Goal: Transaction & Acquisition: Purchase product/service

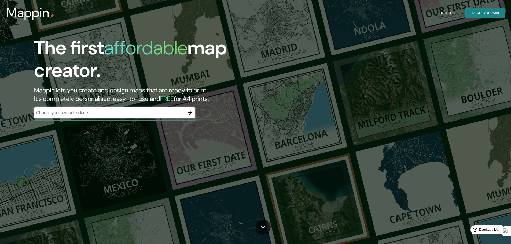
click at [341, 15] on button "Create your map" at bounding box center [485, 13] width 39 height 10
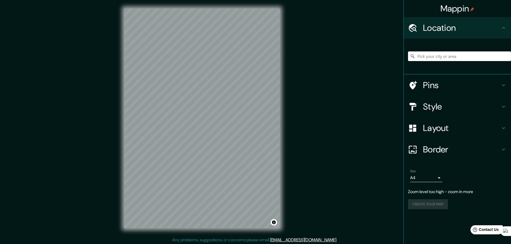
drag, startPoint x: 335, startPoint y: 59, endPoint x: 331, endPoint y: 31, distance: 28.2
click at [340, 25] on div "Mappin Location Pins Style Layout Border Choose a border. Hint : you can make l…" at bounding box center [255, 123] width 511 height 246
click at [341, 106] on h4 "Style" at bounding box center [461, 106] width 77 height 11
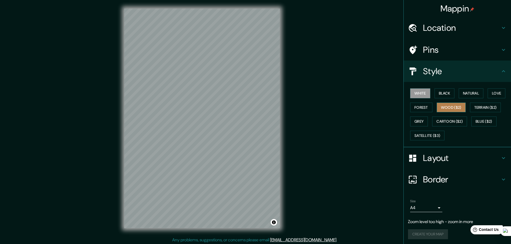
click at [341, 106] on button "Wood ($2)" at bounding box center [451, 108] width 29 height 10
click at [341, 108] on button "Terrain ($2)" at bounding box center [485, 108] width 31 height 10
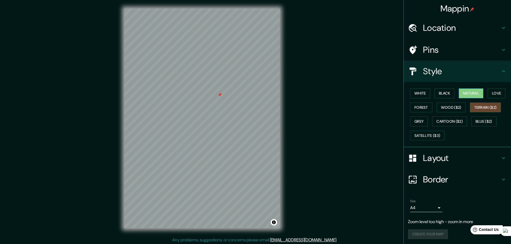
click at [341, 97] on button "Natural" at bounding box center [471, 94] width 25 height 10
click at [341, 108] on button "Wood ($2)" at bounding box center [451, 108] width 29 height 10
click at [341, 96] on button "Natural" at bounding box center [471, 94] width 25 height 10
click at [341, 97] on button "Black" at bounding box center [445, 94] width 20 height 10
click at [341, 91] on button "Natural" at bounding box center [471, 94] width 25 height 10
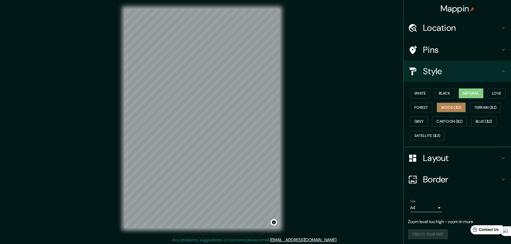
click at [341, 111] on button "Wood ($2)" at bounding box center [451, 108] width 29 height 10
click at [289, 134] on div "Mappin Location Pins Style White Black Natural Love Forest Wood ($2) Terrain ($…" at bounding box center [255, 123] width 511 height 246
click at [285, 119] on div "© Mapbox © OpenStreetMap Improve this map" at bounding box center [202, 118] width 173 height 237
click at [341, 105] on button "Terrain ($2)" at bounding box center [485, 108] width 31 height 10
click at [341, 97] on button "Natural" at bounding box center [471, 94] width 25 height 10
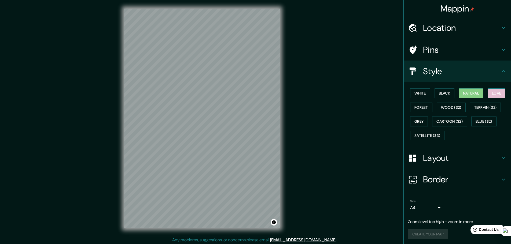
drag, startPoint x: 295, startPoint y: 105, endPoint x: 495, endPoint y: 94, distance: 199.9
click at [341, 94] on button "Love" at bounding box center [497, 94] width 18 height 10
click at [341, 92] on button "Black" at bounding box center [445, 94] width 20 height 10
click at [341, 119] on button "Grey" at bounding box center [419, 122] width 18 height 10
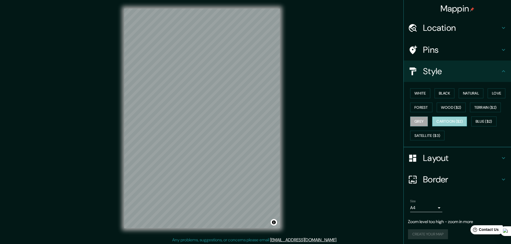
click at [341, 118] on button "Cartoon ($2)" at bounding box center [449, 122] width 35 height 10
click at [341, 117] on button "Grey" at bounding box center [419, 122] width 18 height 10
click at [341, 122] on button "Cartoon ($2)" at bounding box center [449, 122] width 35 height 10
click at [341, 122] on button "Blue ($2)" at bounding box center [483, 122] width 25 height 10
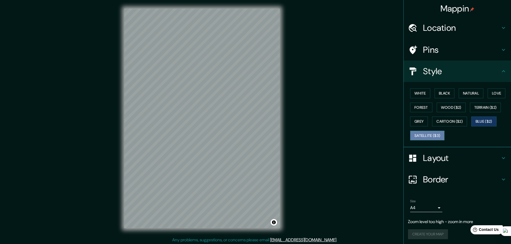
click at [341, 133] on button "Satellite ($3)" at bounding box center [427, 136] width 34 height 10
click at [341, 120] on div "White Black Natural Love Forest Wood ($2) Terrain ($2) Grey Cartoon ($2) Blue (…" at bounding box center [459, 114] width 103 height 56
click at [341, 119] on button "Grey" at bounding box center [419, 122] width 18 height 10
click at [341, 120] on div "White Black Natural Love Forest Wood ($2) Terrain ($2) Grey Cartoon ($2) Blue (…" at bounding box center [459, 114] width 103 height 56
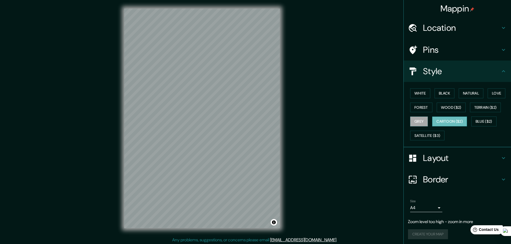
click at [341, 122] on button "Cartoon ($2)" at bounding box center [449, 122] width 35 height 10
click at [341, 92] on button "Natural" at bounding box center [471, 94] width 25 height 10
click at [341, 96] on button "Black" at bounding box center [445, 94] width 20 height 10
click at [341, 102] on div "White Black Natural Love Forest Wood ($2) Terrain ($2) Grey Cartoon ($2) Blue (…" at bounding box center [459, 114] width 103 height 56
click at [341, 106] on button "Wood ($2)" at bounding box center [451, 108] width 29 height 10
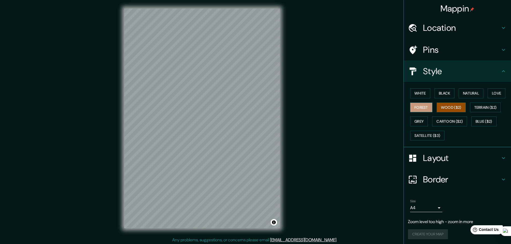
click at [341, 106] on button "Forest" at bounding box center [421, 108] width 22 height 10
click at [341, 92] on button "Love" at bounding box center [497, 94] width 18 height 10
click at [341, 93] on button "Natural" at bounding box center [471, 94] width 25 height 10
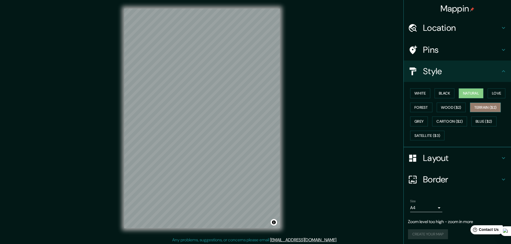
click at [341, 106] on button "Terrain ($2)" at bounding box center [485, 108] width 31 height 10
click at [341, 107] on div "White Black Natural Love Forest Wood ($2) Terrain ($2) Grey Cartoon ($2) Blue (…" at bounding box center [459, 114] width 103 height 56
click at [341, 107] on button "Wood ($2)" at bounding box center [451, 108] width 29 height 10
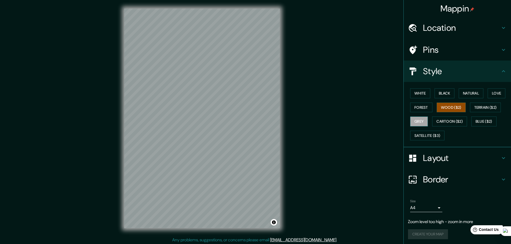
click at [341, 119] on button "Grey" at bounding box center [419, 122] width 18 height 10
click at [341, 121] on button "Cartoon ($2)" at bounding box center [449, 122] width 35 height 10
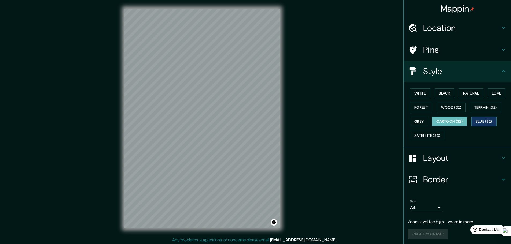
click at [341, 124] on button "Blue ($2)" at bounding box center [483, 122] width 25 height 10
click at [341, 137] on button "Satellite ($3)" at bounding box center [427, 136] width 34 height 10
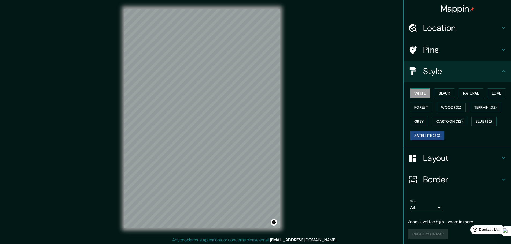
click at [341, 93] on button "White" at bounding box center [420, 94] width 20 height 10
click at [341, 94] on button "Black" at bounding box center [445, 94] width 20 height 10
click at [341, 92] on button "Natural" at bounding box center [471, 94] width 25 height 10
click at [341, 94] on button "Love" at bounding box center [497, 94] width 18 height 10
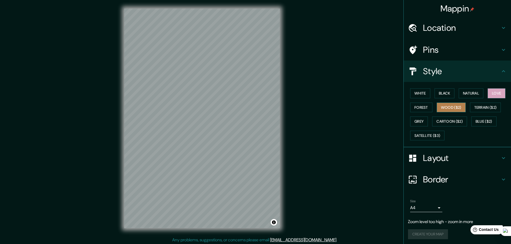
click at [341, 109] on button "Wood ($2)" at bounding box center [451, 108] width 29 height 10
drag, startPoint x: 459, startPoint y: 116, endPoint x: 460, endPoint y: 127, distance: 11.1
drag, startPoint x: 460, startPoint y: 127, endPoint x: 479, endPoint y: 111, distance: 24.5
click at [341, 111] on button "Terrain ($2)" at bounding box center [485, 108] width 31 height 10
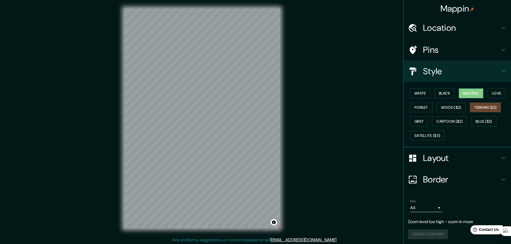
click at [341, 96] on button "Natural" at bounding box center [471, 94] width 25 height 10
click at [341, 109] on button "Wood ($2)" at bounding box center [451, 108] width 29 height 10
click at [341, 109] on button "Terrain ($2)" at bounding box center [485, 108] width 31 height 10
click at [341, 109] on button "Wood ($2)" at bounding box center [451, 108] width 29 height 10
click at [341, 110] on button "Terrain ($2)" at bounding box center [485, 108] width 31 height 10
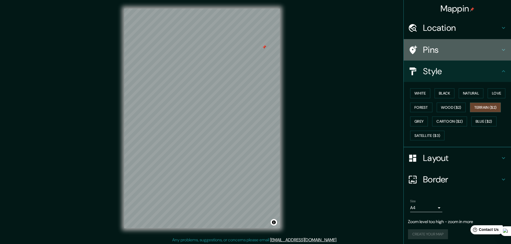
click at [341, 57] on div "Pins" at bounding box center [457, 49] width 107 height 21
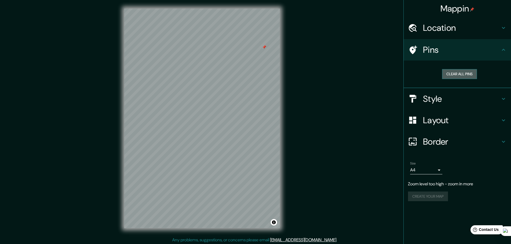
click at [341, 73] on button "Clear all pins" at bounding box center [459, 74] width 35 height 10
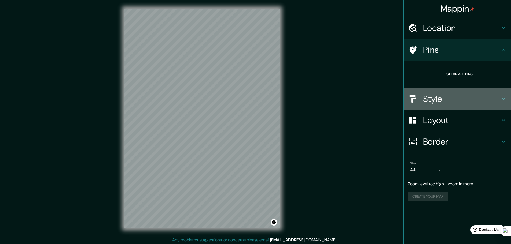
click at [341, 97] on h4 "Style" at bounding box center [461, 99] width 77 height 11
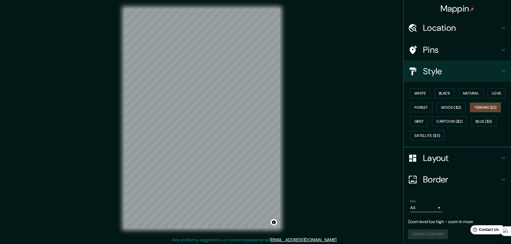
click at [341, 99] on div "White Black Natural Love Forest Wood ($2) Terrain ($2) Grey Cartoon ($2) Blue (…" at bounding box center [459, 114] width 103 height 56
click at [341, 97] on button "Natural" at bounding box center [471, 94] width 25 height 10
click at [341, 110] on button "Terrain ($2)" at bounding box center [485, 108] width 31 height 10
click at [341, 110] on button "Wood ($2)" at bounding box center [451, 108] width 29 height 10
click at [336, 119] on div "Mappin Location Pins Style White Black Natural Love Forest Wood ($2) Terrain ($…" at bounding box center [255, 123] width 511 height 246
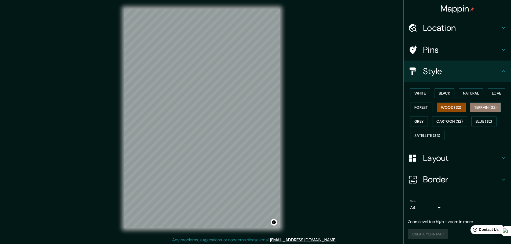
click at [341, 107] on button "Terrain ($2)" at bounding box center [485, 108] width 31 height 10
click at [341, 111] on button "Wood ($2)" at bounding box center [451, 108] width 29 height 10
click at [341, 110] on button "Terrain ($2)" at bounding box center [485, 108] width 31 height 10
click at [341, 109] on button "Wood ($2)" at bounding box center [451, 108] width 29 height 10
click at [341, 54] on h4 "Pins" at bounding box center [461, 50] width 77 height 11
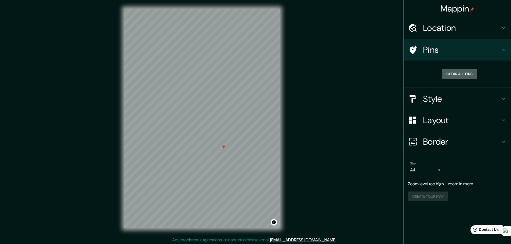
click at [341, 72] on button "Clear all pins" at bounding box center [459, 74] width 35 height 10
click at [341, 95] on h4 "Style" at bounding box center [461, 99] width 77 height 11
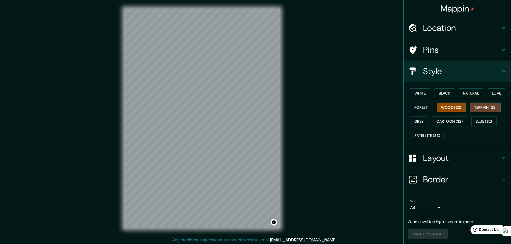
click at [341, 110] on button "Terrain ($2)" at bounding box center [485, 108] width 31 height 10
drag, startPoint x: 461, startPoint y: 96, endPoint x: 445, endPoint y: 96, distance: 16.4
click at [341, 96] on button "Natural" at bounding box center [471, 94] width 25 height 10
click at [341, 110] on button "Wood ($2)" at bounding box center [451, 108] width 29 height 10
click at [341, 107] on button "Terrain ($2)" at bounding box center [485, 108] width 31 height 10
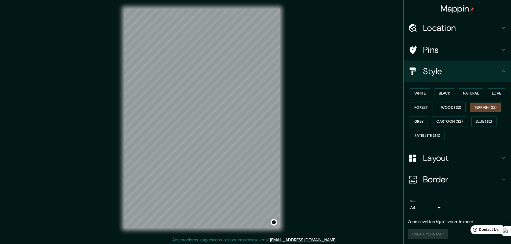
click at [284, 143] on div "© Mapbox © OpenStreetMap Improve this map" at bounding box center [202, 118] width 173 height 237
click at [341, 109] on button "Wood ($2)" at bounding box center [451, 108] width 29 height 10
click at [341, 109] on button "Terrain ($2)" at bounding box center [485, 108] width 31 height 10
click at [341, 96] on button "Natural" at bounding box center [471, 94] width 25 height 10
click at [341, 109] on button "Terrain ($2)" at bounding box center [485, 108] width 31 height 10
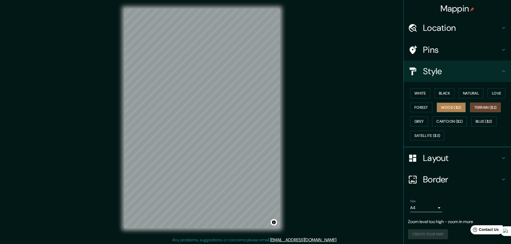
click at [341, 109] on button "Wood ($2)" at bounding box center [451, 108] width 29 height 10
click at [341, 107] on button "Terrain ($2)" at bounding box center [485, 108] width 31 height 10
click at [341, 97] on button "Natural" at bounding box center [471, 94] width 25 height 10
click at [341, 108] on button "Terrain ($2)" at bounding box center [485, 108] width 31 height 10
click at [285, 140] on div "© Mapbox © OpenStreetMap Improve this map" at bounding box center [202, 118] width 173 height 237
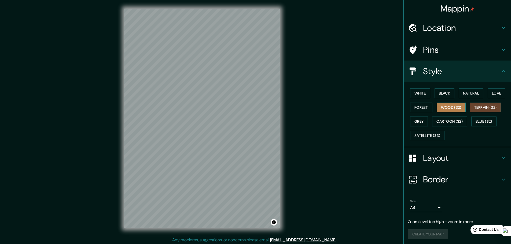
click at [341, 106] on button "Wood ($2)" at bounding box center [451, 108] width 29 height 10
click at [341, 105] on button "Terrain ($2)" at bounding box center [485, 108] width 31 height 10
